Goal: Task Accomplishment & Management: Use online tool/utility

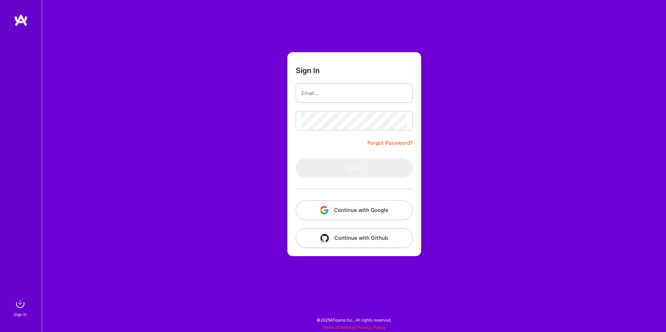
click at [360, 212] on button "Continue with Google" at bounding box center [354, 211] width 117 height 20
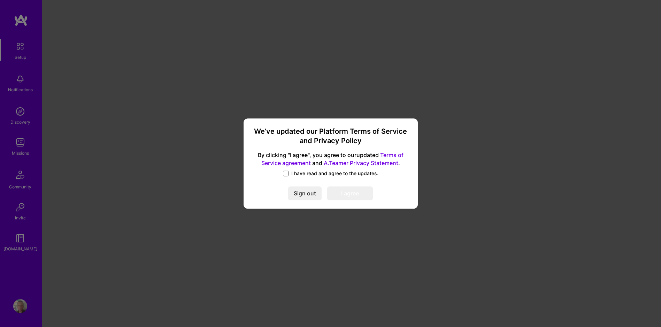
click at [283, 172] on span at bounding box center [286, 174] width 6 height 6
click at [0, 0] on input "I have read and agree to the updates." at bounding box center [0, 0] width 0 height 0
click at [345, 193] on button "I agree" at bounding box center [350, 194] width 46 height 14
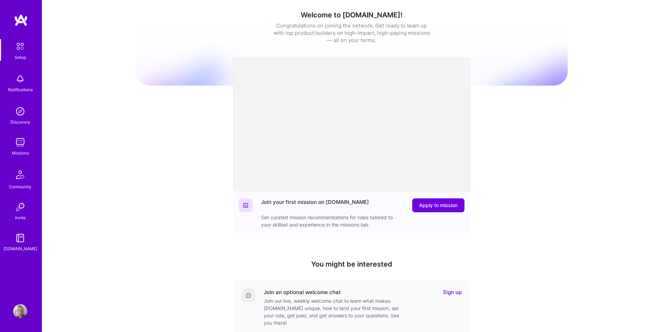
click at [21, 142] on img at bounding box center [20, 142] width 14 height 14
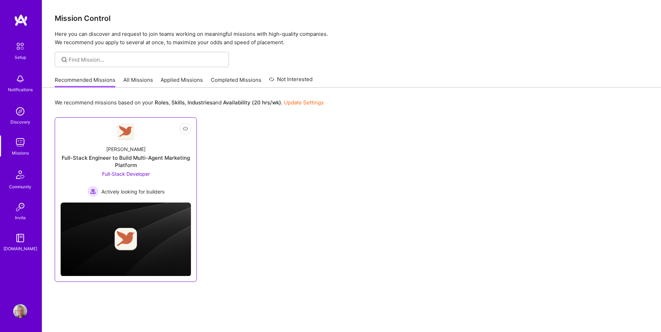
click at [172, 160] on div "Full-Stack Engineer to Build Multi-Agent Marketing Platform" at bounding box center [126, 161] width 130 height 15
click at [134, 83] on link "All Missions" at bounding box center [138, 81] width 30 height 11
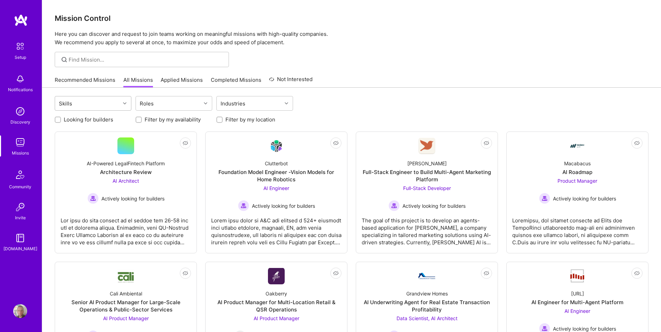
click at [98, 103] on div "Skills" at bounding box center [87, 103] width 65 height 14
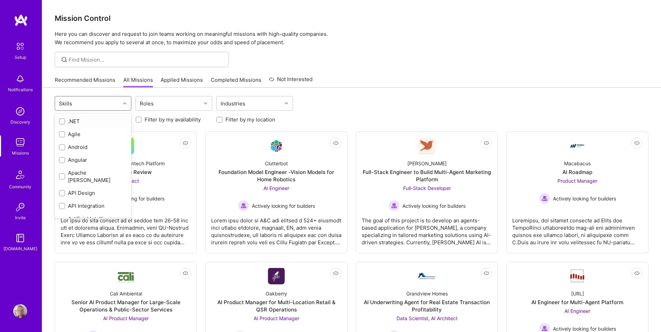
click at [75, 123] on div ".NET" at bounding box center [93, 121] width 68 height 7
checkbox input "true"
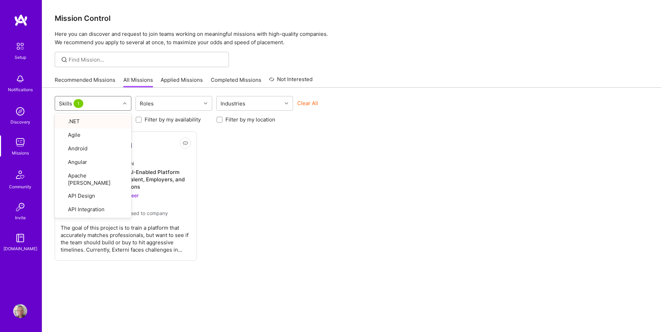
click at [267, 159] on div "Not Interested Externi Senior AI Engineer for AI-Enabled Platform Connecting He…" at bounding box center [351, 196] width 593 height 129
click at [83, 103] on div "Skills 1" at bounding box center [71, 104] width 29 height 10
click at [70, 122] on div ".NET" at bounding box center [93, 121] width 68 height 7
checkbox input "false"
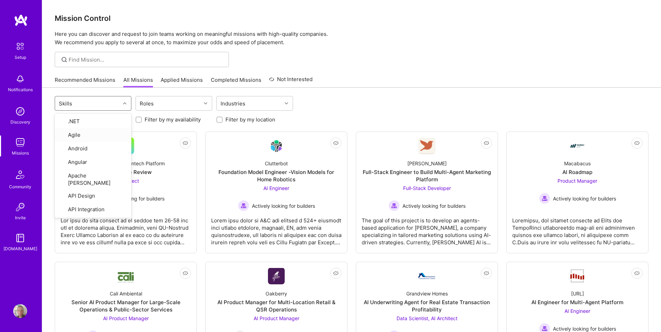
click at [330, 96] on div "option .NET, deselected. option Agile focused, 2 of 78. 78 results available. U…" at bounding box center [351, 104] width 593 height 16
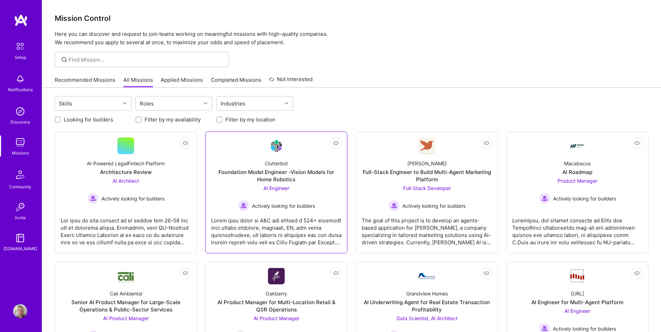
click at [303, 227] on div at bounding box center [276, 228] width 130 height 35
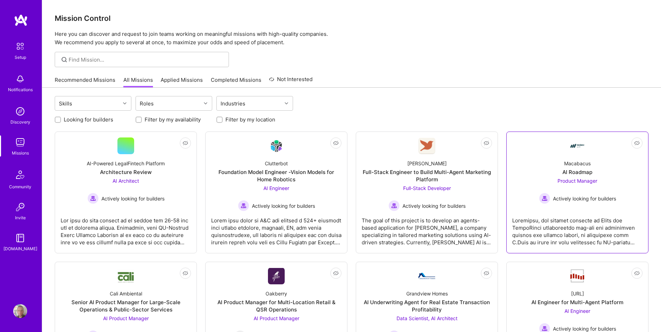
click at [582, 167] on div "Macabacus" at bounding box center [577, 163] width 26 height 7
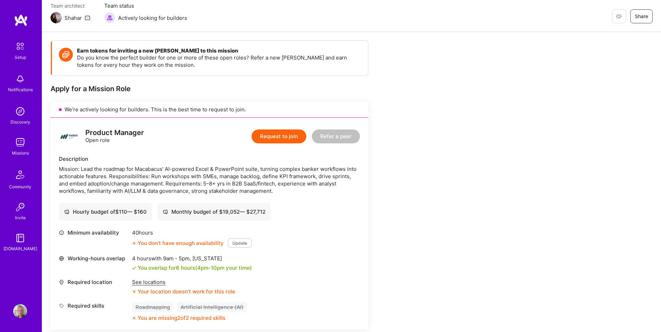
scroll to position [70, 0]
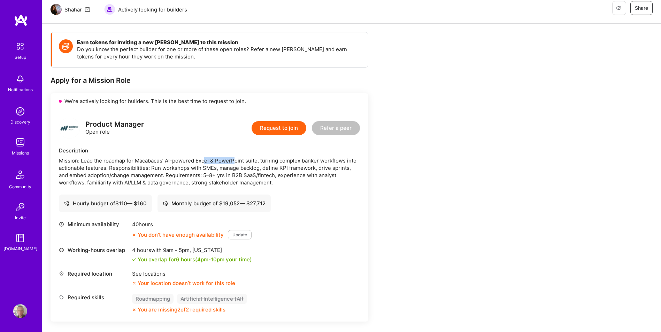
drag, startPoint x: 204, startPoint y: 158, endPoint x: 240, endPoint y: 164, distance: 35.6
click at [240, 164] on div "Mission: Lead the roadmap for Macabacus’ AI-powered Excel & PowerPoint suite, t…" at bounding box center [209, 171] width 301 height 29
click at [228, 170] on div "Mission: Lead the roadmap for Macabacus’ AI-powered Excel & PowerPoint suite, t…" at bounding box center [209, 171] width 301 height 29
drag, startPoint x: 228, startPoint y: 170, endPoint x: 208, endPoint y: 176, distance: 21.6
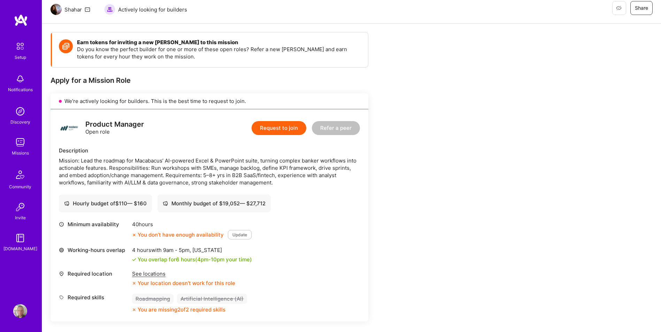
click at [231, 171] on div "Mission: Lead the roadmap for Macabacus’ AI-powered Excel & PowerPoint suite, t…" at bounding box center [209, 171] width 301 height 29
drag, startPoint x: 209, startPoint y: 178, endPoint x: 226, endPoint y: 179, distance: 17.8
click at [226, 179] on div "Mission: Lead the roadmap for Macabacus’ AI-powered Excel & PowerPoint suite, t…" at bounding box center [209, 171] width 301 height 29
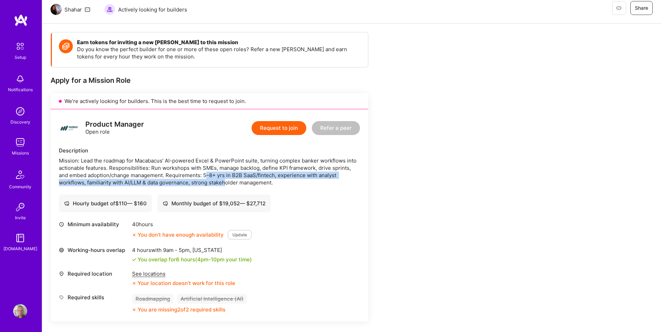
drag, startPoint x: 226, startPoint y: 179, endPoint x: 205, endPoint y: 181, distance: 21.0
click at [227, 179] on div "Mission: Lead the roadmap for Macabacus’ AI-powered Excel & PowerPoint suite, t…" at bounding box center [209, 171] width 301 height 29
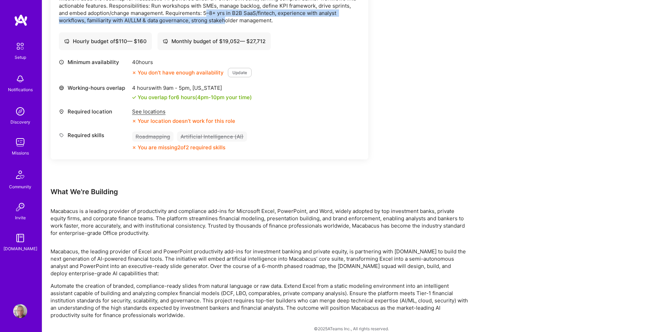
scroll to position [241, 0]
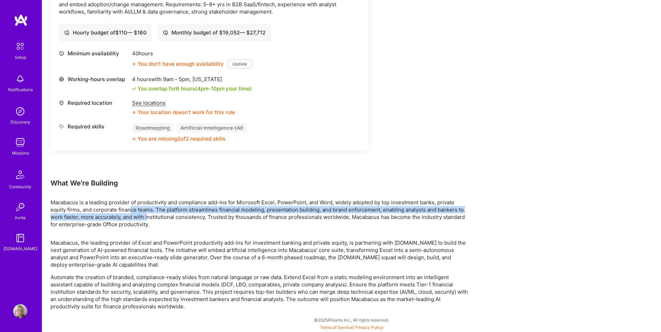
drag, startPoint x: 135, startPoint y: 213, endPoint x: 158, endPoint y: 215, distance: 23.1
click at [158, 215] on p "Macabacus is a leading provider of productivity and compliance add-ins for Micr…" at bounding box center [259, 213] width 418 height 29
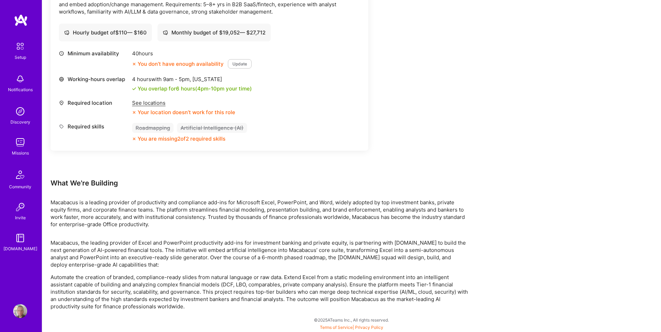
drag, startPoint x: 158, startPoint y: 215, endPoint x: 149, endPoint y: 209, distance: 10.7
click at [161, 216] on p "Macabacus is a leading provider of productivity and compliance add-ins for Micr…" at bounding box center [259, 213] width 418 height 29
drag, startPoint x: 163, startPoint y: 208, endPoint x: 176, endPoint y: 211, distance: 12.9
click at [174, 211] on p "Macabacus is a leading provider of productivity and compliance add-ins for Micr…" at bounding box center [259, 213] width 418 height 29
click at [176, 211] on p "Macabacus is a leading provider of productivity and compliance add-ins for Micr…" at bounding box center [259, 213] width 418 height 29
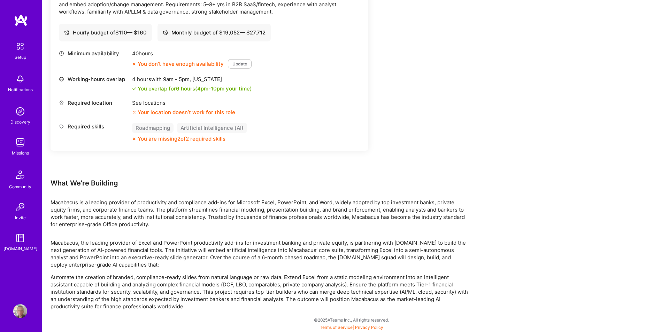
click at [169, 225] on p "Macabacus is a leading provider of productivity and compliance add-ins for Micr…" at bounding box center [259, 213] width 418 height 29
click at [173, 225] on p "Macabacus is a leading provider of productivity and compliance add-ins for Micr…" at bounding box center [259, 213] width 418 height 29
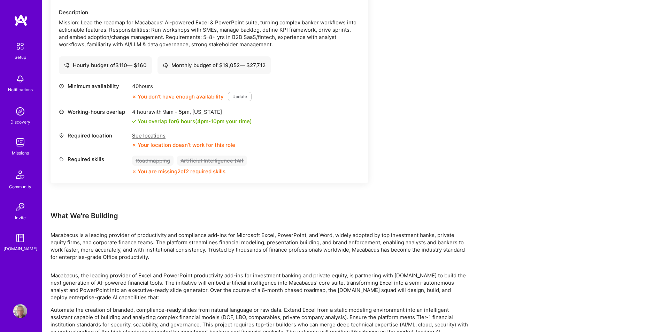
scroll to position [206, 0]
